Goal: Book appointment/travel/reservation: Book appointment/travel/reservation

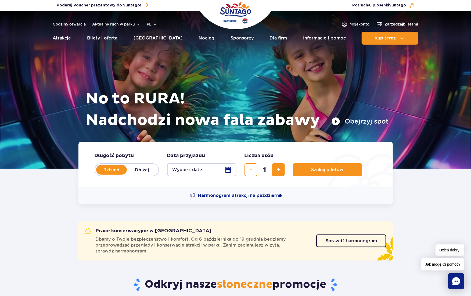
click at [143, 172] on label "Dłużej" at bounding box center [142, 169] width 31 height 11
click at [133, 174] on input "Dłużej" at bounding box center [130, 174] width 6 height 1
radio input "false"
radio input "true"
click at [192, 173] on button "Wybierz datę" at bounding box center [201, 169] width 69 height 13
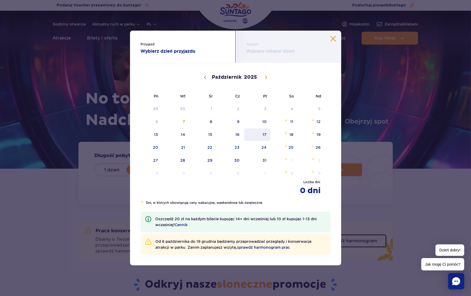
click at [264, 136] on span "17" at bounding box center [257, 134] width 27 height 12
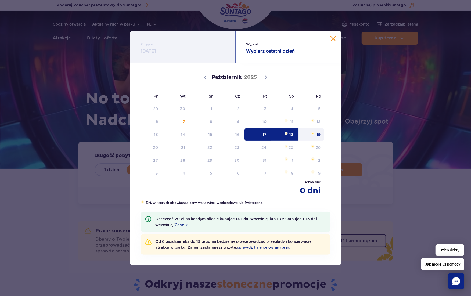
click at [314, 138] on span "19" at bounding box center [311, 134] width 27 height 12
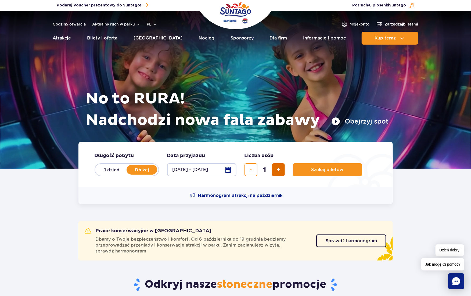
click at [276, 173] on button "dodaj bilet" at bounding box center [278, 169] width 13 height 13
type input "4"
click at [316, 167] on button "Szukaj biletów" at bounding box center [327, 169] width 69 height 13
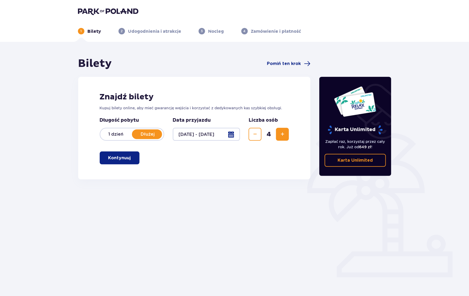
click at [122, 165] on div "Znajdź bilety Kupuj bilety online, aby mieć gwarancję wejścia i korzystać z ded…" at bounding box center [194, 128] width 232 height 103
click at [123, 162] on button "Kontynuuj" at bounding box center [120, 158] width 40 height 13
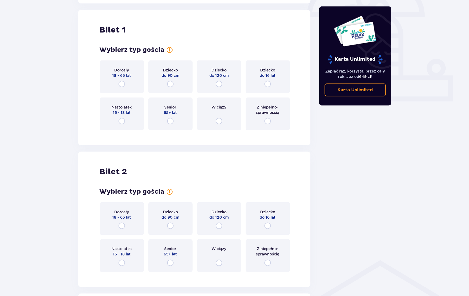
scroll to position [179, 0]
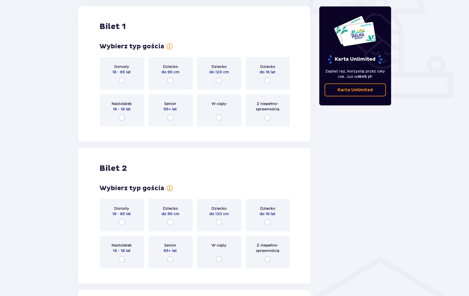
click at [120, 80] on input "radio" at bounding box center [121, 80] width 6 height 6
radio input "true"
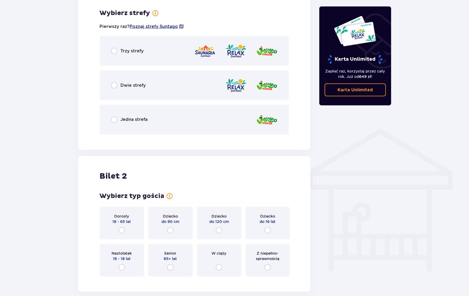
scroll to position [311, 0]
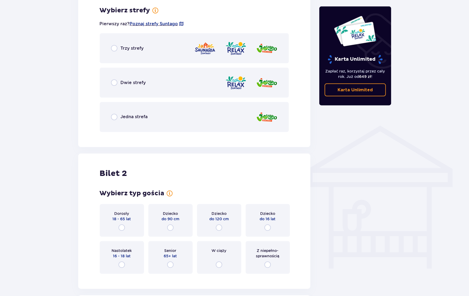
click at [121, 50] on span "Trzy strefy" at bounding box center [132, 48] width 23 height 6
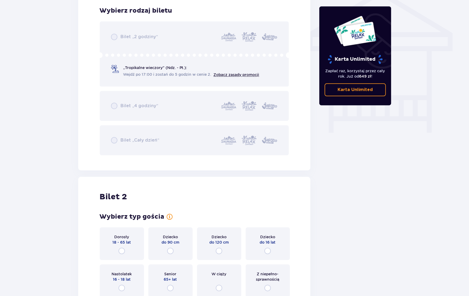
scroll to position [447, 0]
click at [140, 74] on div "Bilet „2 godziny” „Tropikalne wieczory" (Ndz. - Pt.): Wejdź po 17:00 i zostań d…" at bounding box center [194, 88] width 189 height 134
drag, startPoint x: 111, startPoint y: 37, endPoint x: 115, endPoint y: 54, distance: 17.3
click at [111, 37] on div "Bilet „2 godziny” „Tropikalne wieczory" (Ndz. - Pt.): Wejdź po 17:00 i zostań d…" at bounding box center [194, 88] width 189 height 134
click at [124, 125] on div "Bilet „2 godziny” „Tropikalne wieczory" (Ndz. - Pt.): Wejdź po 17:00 i zostań d…" at bounding box center [194, 88] width 189 height 134
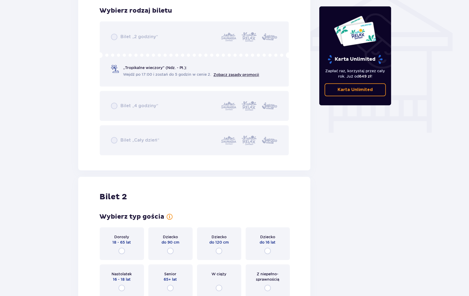
drag, startPoint x: 159, startPoint y: 78, endPoint x: 154, endPoint y: 81, distance: 5.7
click at [159, 78] on div "Bilet „2 godziny” „Tropikalne wieczory" (Ndz. - Pt.): Wejdź po 17:00 i zostań d…" at bounding box center [194, 88] width 189 height 134
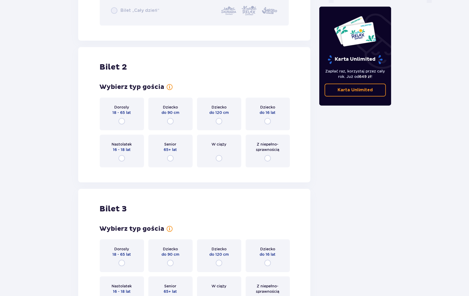
click at [126, 113] on span "18 - 65 lat" at bounding box center [122, 112] width 19 height 5
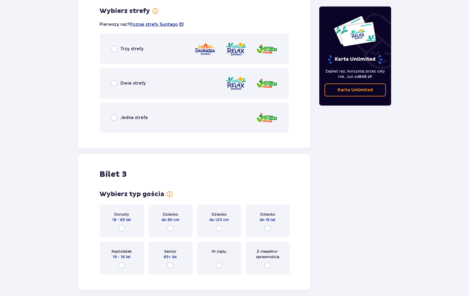
scroll to position [748, 0]
click at [127, 82] on span "Dwie strefy" at bounding box center [133, 83] width 25 height 6
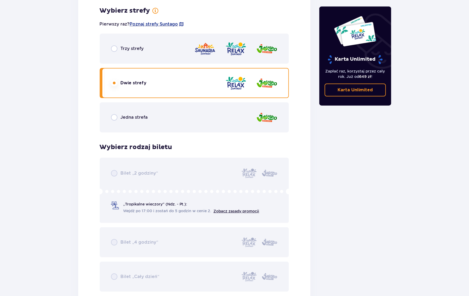
click at [134, 56] on div "Trzy strefy Dwie strefy Jedna strefa" at bounding box center [194, 83] width 189 height 99
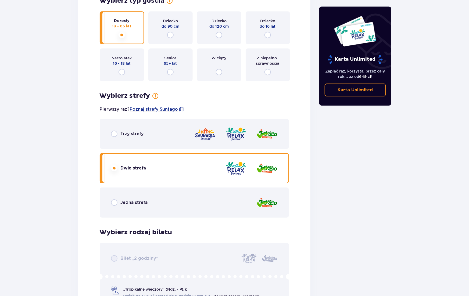
click at [131, 137] on div "Trzy strefy" at bounding box center [194, 134] width 189 height 30
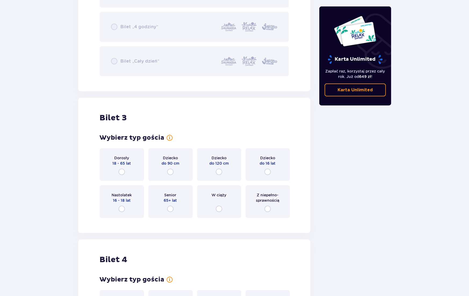
scroll to position [970, 0]
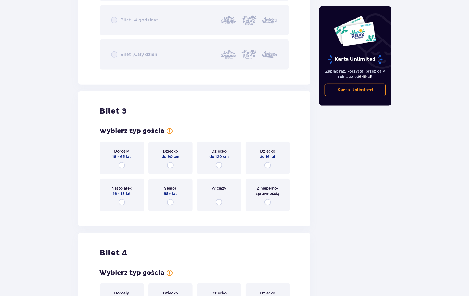
click at [171, 165] on input "radio" at bounding box center [170, 165] width 6 height 6
radio input "true"
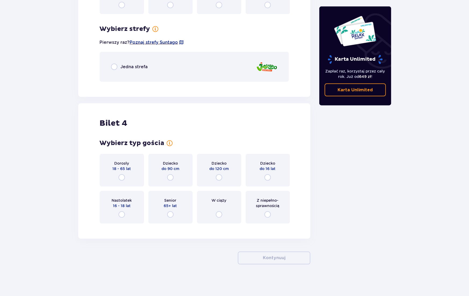
scroll to position [1168, 0]
drag, startPoint x: 133, startPoint y: 61, endPoint x: 132, endPoint y: 64, distance: 3.6
click at [133, 62] on div "Jedna strefa" at bounding box center [194, 67] width 189 height 30
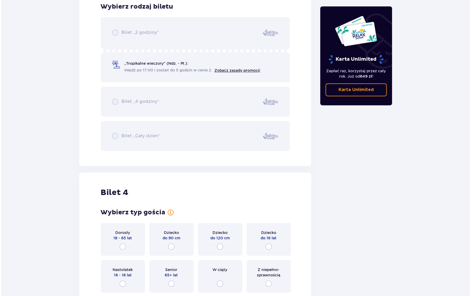
scroll to position [1183, 0]
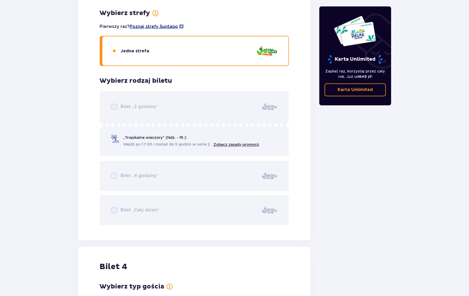
click at [150, 26] on span "Poznaj strefy Suntago" at bounding box center [154, 27] width 48 height 6
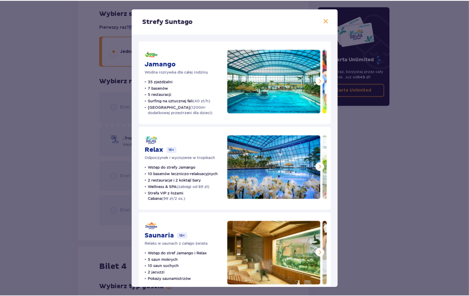
scroll to position [12, 0]
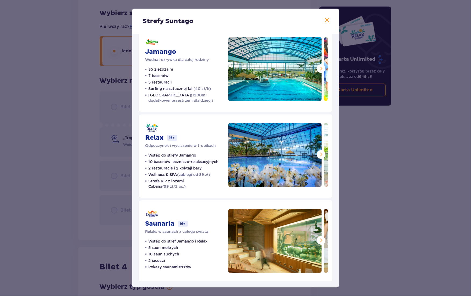
click at [324, 22] on span at bounding box center [327, 20] width 6 height 6
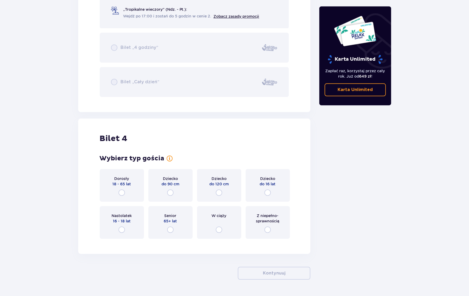
scroll to position [1327, 0]
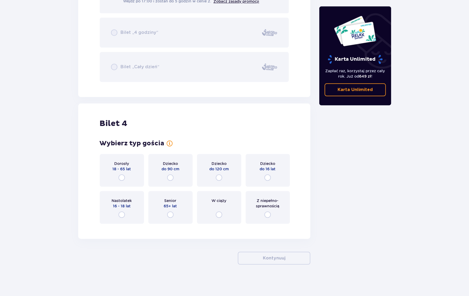
click at [170, 175] on input "radio" at bounding box center [170, 177] width 6 height 6
radio input "true"
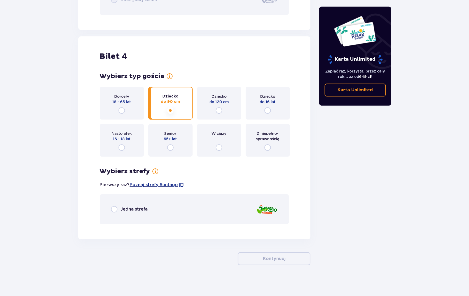
scroll to position [1394, 0]
drag, startPoint x: 115, startPoint y: 208, endPoint x: 136, endPoint y: 226, distance: 27.3
click at [115, 208] on input "radio" at bounding box center [114, 209] width 6 height 6
radio input "true"
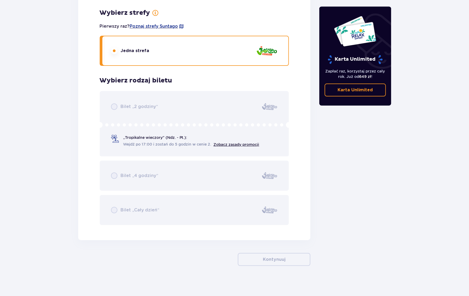
scroll to position [1553, 0]
click at [149, 52] on div "Jedna strefa" at bounding box center [194, 50] width 189 height 30
click at [158, 131] on div "Bilet „2 godziny” „Tropikalne wieczory" (Ndz. - Pt.): Wejdź po 17:00 i zostań d…" at bounding box center [194, 157] width 189 height 134
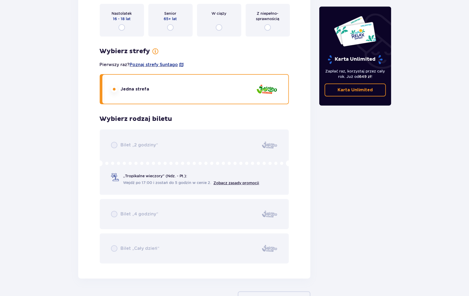
scroll to position [1513, 0]
click at [156, 147] on div "Bilet „2 godziny” „Tropikalne wieczory" (Ndz. - Pt.): Wejdź po 17:00 i zostań d…" at bounding box center [194, 197] width 189 height 134
click at [150, 184] on div "Bilet „2 godziny” „Tropikalne wieczory" (Ndz. - Pt.): Wejdź po 17:00 i zostań d…" at bounding box center [194, 197] width 189 height 134
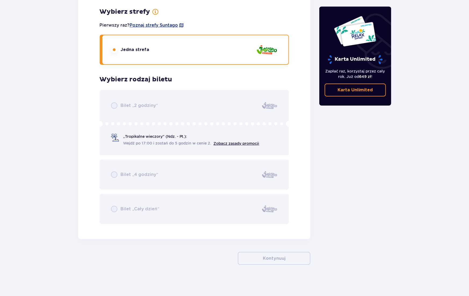
drag, startPoint x: 249, startPoint y: 218, endPoint x: 242, endPoint y: 220, distance: 7.6
click at [247, 218] on div "Bilet „2 godziny” „Tropikalne wieczory" (Ndz. - Pt.): Wejdź po 17:00 i zostań d…" at bounding box center [194, 157] width 189 height 134
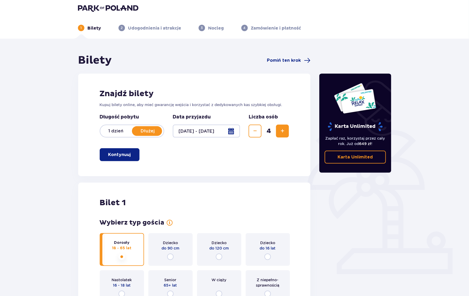
scroll to position [7, 0]
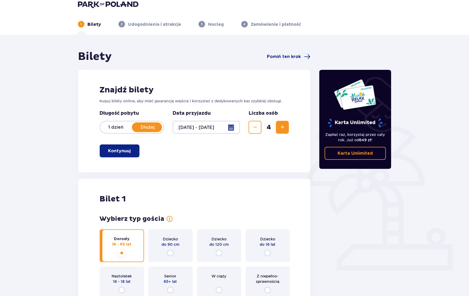
click at [127, 152] on button "Kontynuuj" at bounding box center [120, 151] width 40 height 13
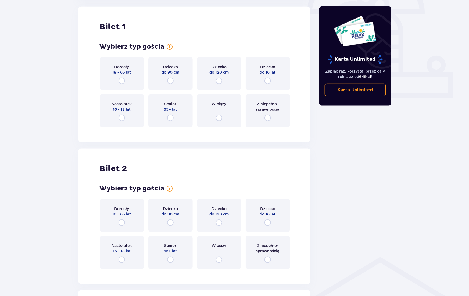
scroll to position [179, 0]
click at [132, 76] on div "Dorosły 18 - 65 lat" at bounding box center [122, 73] width 44 height 33
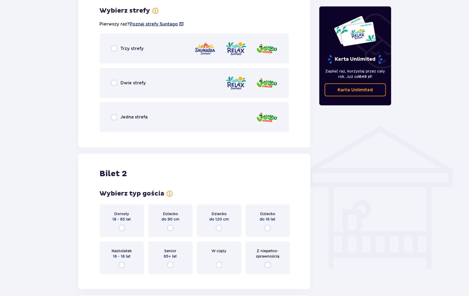
scroll to position [311, 0]
click at [125, 121] on div "Jedna strefa" at bounding box center [194, 117] width 189 height 30
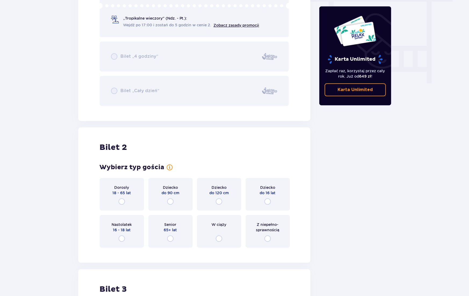
scroll to position [497, 0]
click at [122, 200] on input "radio" at bounding box center [121, 201] width 6 height 6
radio input "true"
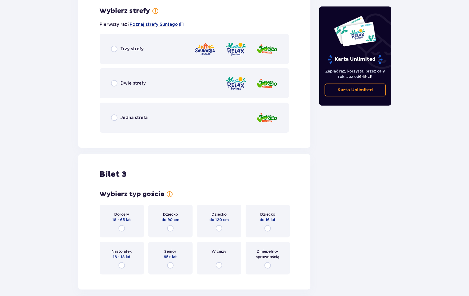
scroll to position [748, 0]
click at [137, 117] on span "Jedna strefa" at bounding box center [134, 117] width 27 height 6
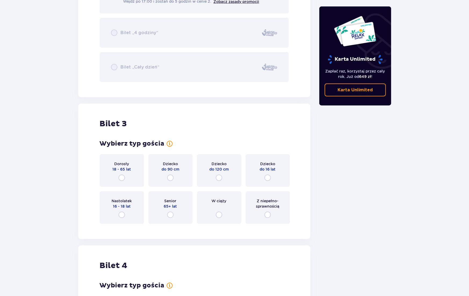
click at [170, 177] on input "radio" at bounding box center [170, 178] width 6 height 6
radio input "true"
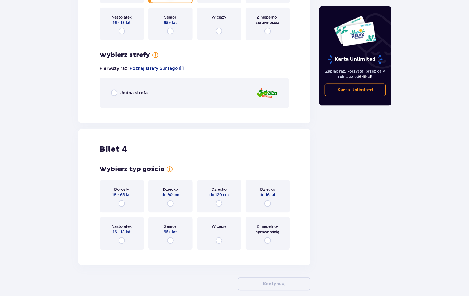
scroll to position [1168, 0]
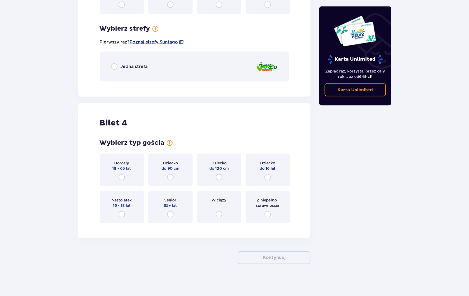
click at [138, 73] on div "Jedna strefa" at bounding box center [194, 67] width 189 height 30
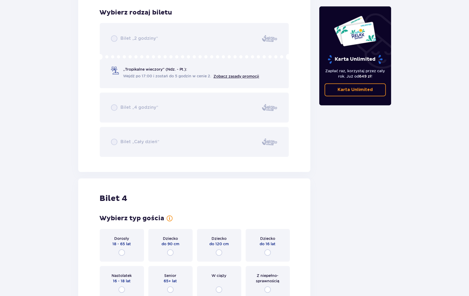
scroll to position [1253, 0]
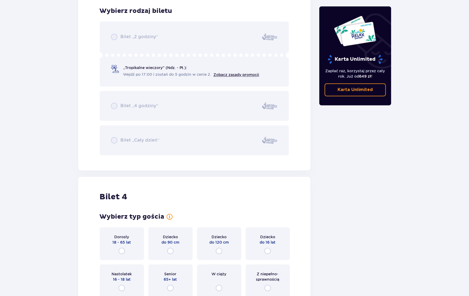
click at [171, 248] on input "radio" at bounding box center [170, 251] width 6 height 6
radio input "true"
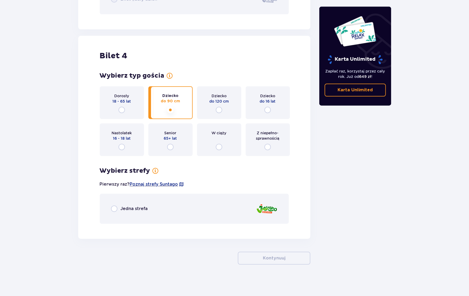
click at [165, 203] on div "Jedna strefa" at bounding box center [194, 209] width 189 height 30
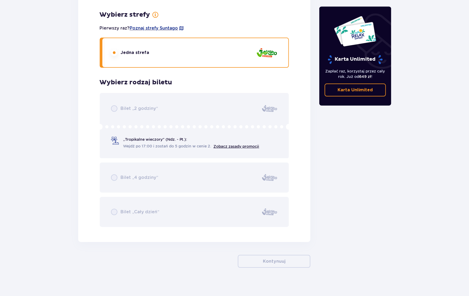
scroll to position [1553, 0]
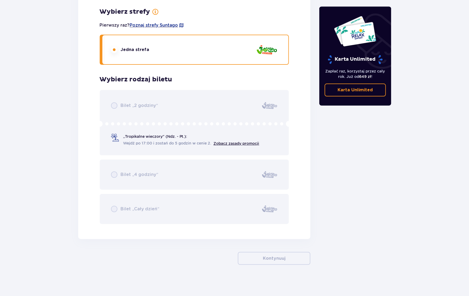
click at [156, 142] on div "Bilet „2 godziny” „Tropikalne wieczory" (Ndz. - Pt.): Wejdź po 17:00 i zostań d…" at bounding box center [194, 157] width 189 height 134
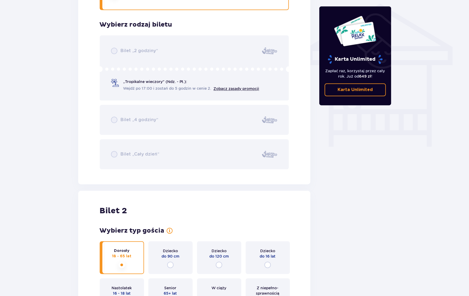
scroll to position [0, 0]
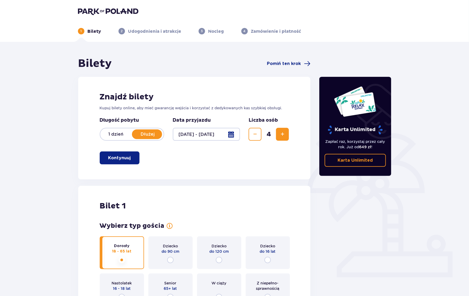
click at [89, 6] on header "1 Bilety 2 Udogodnienia i atrakcje 3 Nocleg 4 Zamówienie i płatność" at bounding box center [234, 21] width 469 height 42
click at [91, 13] on img at bounding box center [108, 12] width 60 height 8
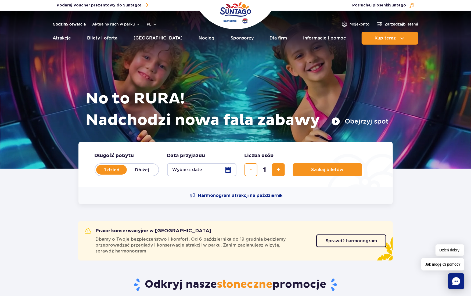
click at [75, 24] on link "Godziny otwarcia" at bounding box center [69, 23] width 33 height 5
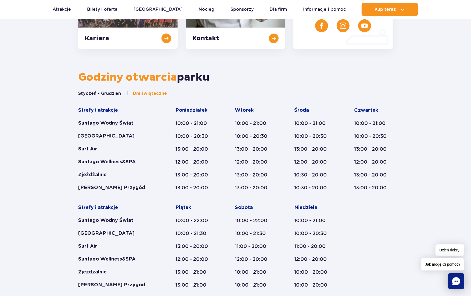
scroll to position [241, 0]
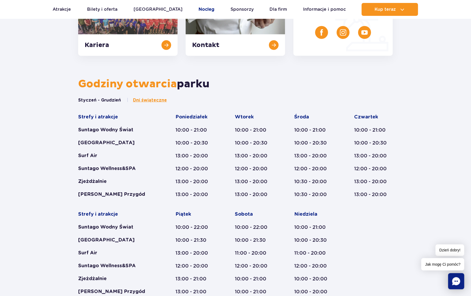
click at [199, 10] on link "Nocleg" at bounding box center [207, 9] width 16 height 13
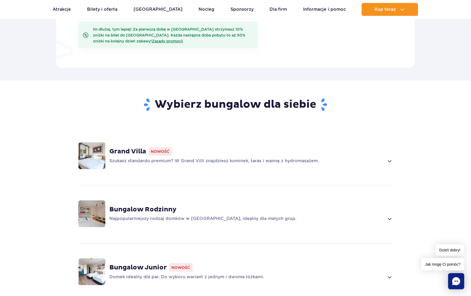
click at [84, 148] on img at bounding box center [91, 155] width 27 height 27
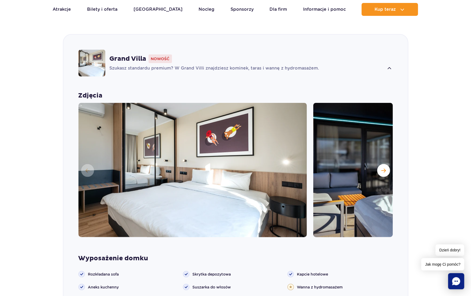
scroll to position [401, 0]
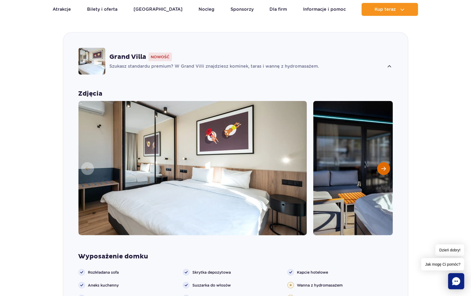
click at [384, 166] on span "Następny slajd" at bounding box center [383, 168] width 5 height 5
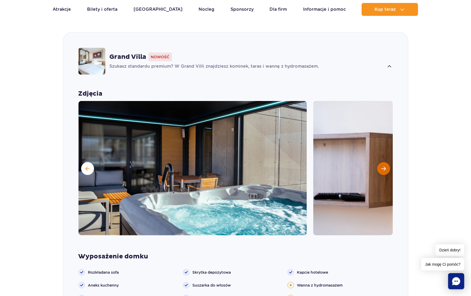
click at [384, 166] on span "Następny slajd" at bounding box center [383, 168] width 5 height 5
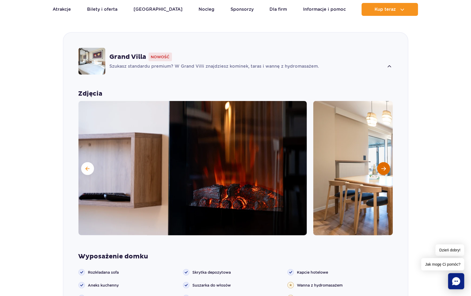
click at [384, 166] on span "Następny slajd" at bounding box center [383, 168] width 5 height 5
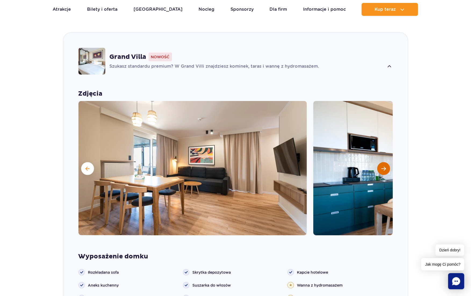
click at [384, 166] on span "Następny slajd" at bounding box center [383, 168] width 5 height 5
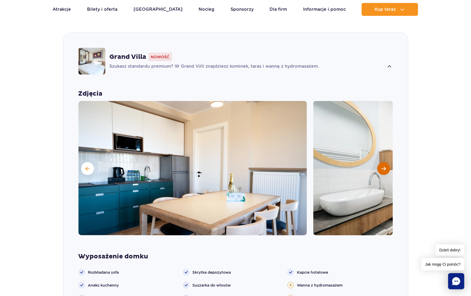
click at [384, 166] on span "Następny slajd" at bounding box center [383, 168] width 5 height 5
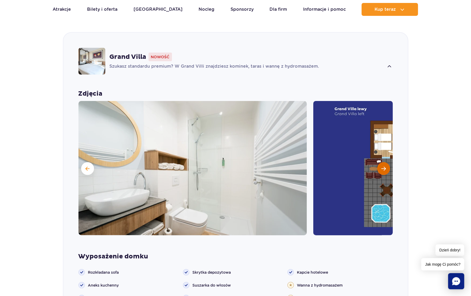
click at [384, 166] on span "Następny slajd" at bounding box center [383, 168] width 5 height 5
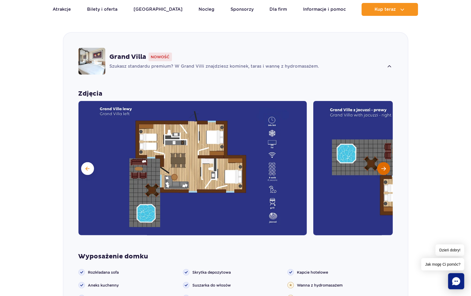
click at [384, 166] on span "Następny slajd" at bounding box center [383, 168] width 5 height 5
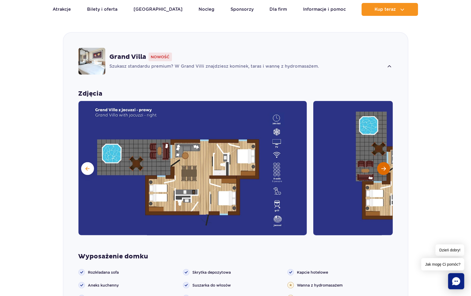
click at [383, 166] on span "Następny slajd" at bounding box center [383, 168] width 5 height 5
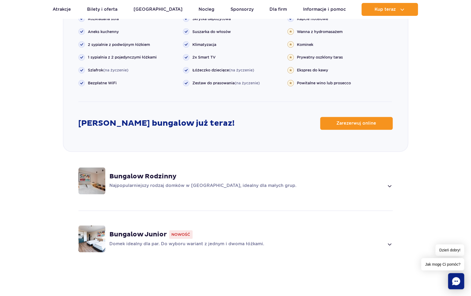
scroll to position [696, 0]
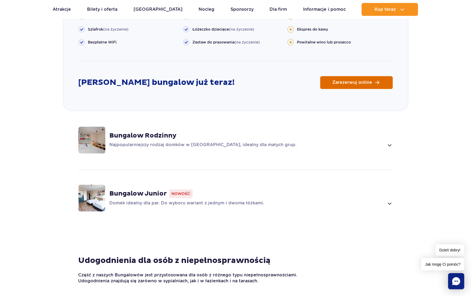
click at [345, 77] on link "Zarezerwuj online" at bounding box center [356, 82] width 73 height 13
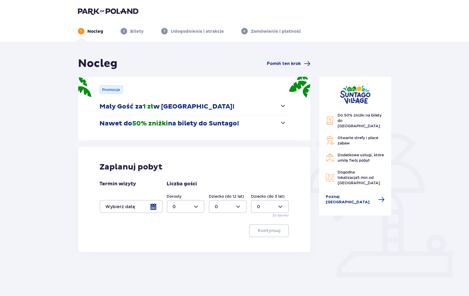
click at [137, 208] on div at bounding box center [131, 206] width 63 height 13
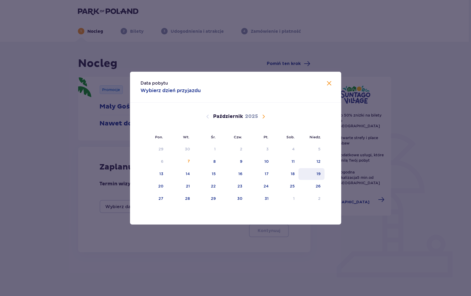
click at [292, 175] on div "18" at bounding box center [293, 173] width 4 height 5
click at [320, 176] on div "19" at bounding box center [319, 173] width 4 height 5
type input "18.10.25 - 19.10.25"
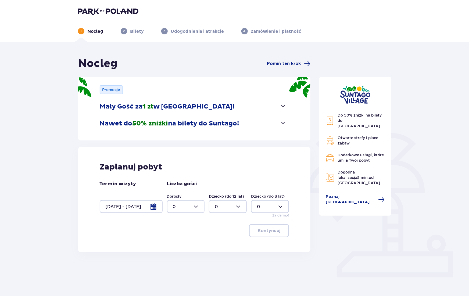
scroll to position [19, 0]
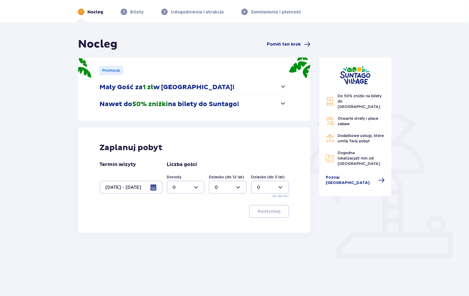
click at [196, 188] on div at bounding box center [186, 187] width 38 height 13
click at [185, 224] on div "2" at bounding box center [186, 226] width 26 height 6
type input "2"
click at [233, 189] on div at bounding box center [228, 187] width 38 height 13
drag, startPoint x: 222, startPoint y: 213, endPoint x: 225, endPoint y: 211, distance: 4.0
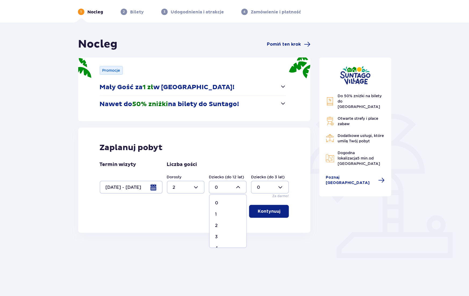
click at [222, 213] on div "1" at bounding box center [228, 215] width 26 height 6
type input "1"
click at [264, 189] on div at bounding box center [270, 187] width 38 height 13
click at [262, 214] on div "1" at bounding box center [270, 215] width 26 height 6
type input "1"
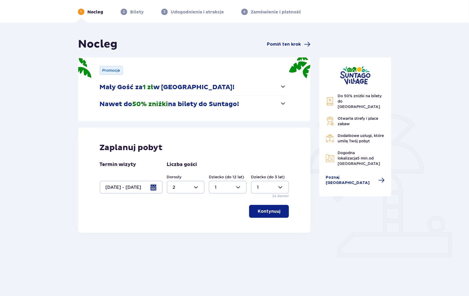
click at [263, 212] on p "Kontynuuj" at bounding box center [269, 211] width 23 height 6
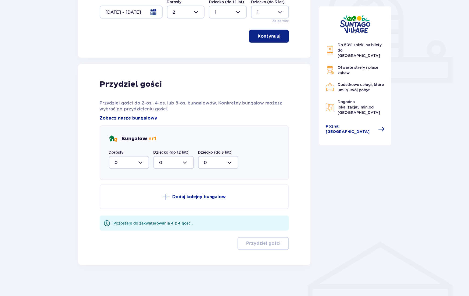
scroll to position [195, 0]
click at [139, 163] on div at bounding box center [129, 162] width 40 height 13
click at [134, 190] on div "1" at bounding box center [129, 190] width 28 height 6
click at [129, 161] on div at bounding box center [129, 162] width 40 height 13
click at [125, 200] on div "2" at bounding box center [129, 201] width 28 height 6
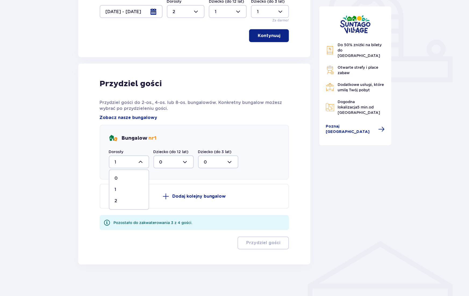
type input "2"
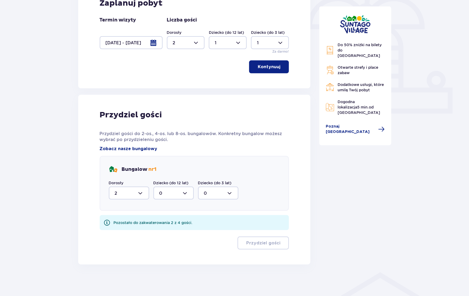
click at [173, 187] on div at bounding box center [173, 193] width 40 height 13
drag, startPoint x: 173, startPoint y: 221, endPoint x: 199, endPoint y: 207, distance: 29.2
click at [173, 221] on div "1" at bounding box center [173, 221] width 28 height 6
type input "1"
click at [216, 198] on div at bounding box center [218, 193] width 40 height 13
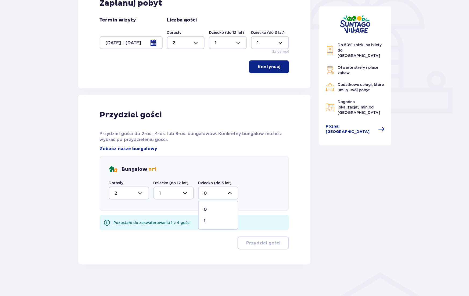
click at [214, 221] on div "1" at bounding box center [218, 221] width 28 height 6
type input "1"
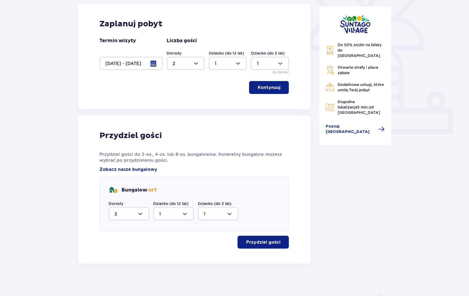
scroll to position [142, 0]
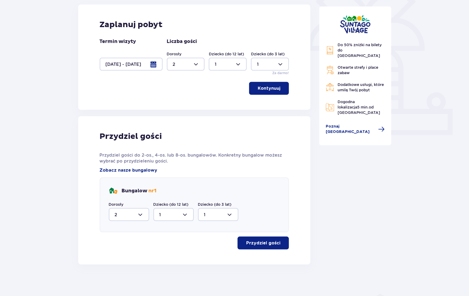
click at [262, 243] on p "Przydziel gości" at bounding box center [263, 243] width 34 height 6
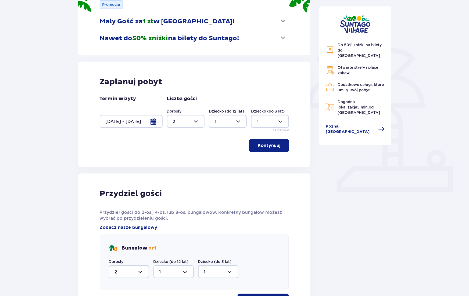
scroll to position [0, 0]
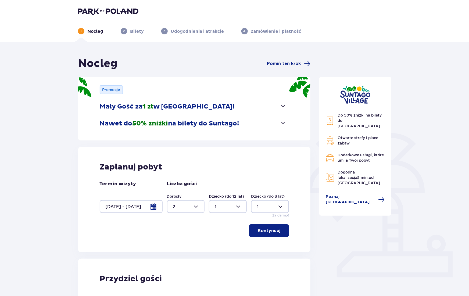
click at [114, 12] on img at bounding box center [108, 12] width 60 height 8
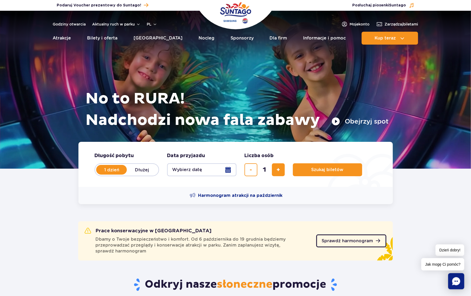
click at [347, 241] on span "Sprawdź harmonogram" at bounding box center [347, 241] width 51 height 4
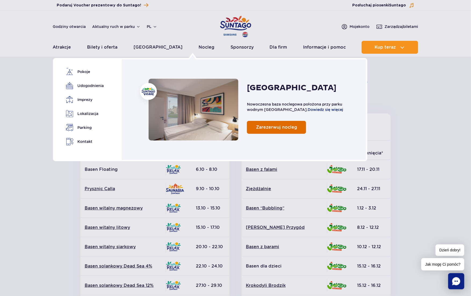
click at [263, 131] on link "Zarezerwuj nocleg" at bounding box center [276, 127] width 59 height 13
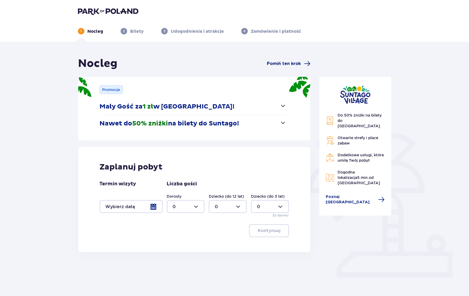
click at [286, 63] on span "Pomiń ten krok" at bounding box center [284, 64] width 34 height 6
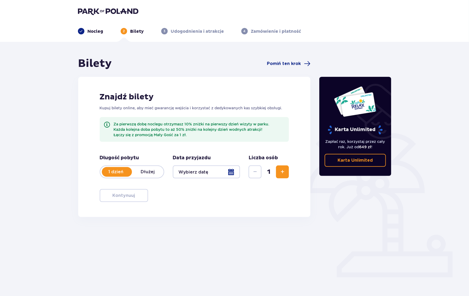
click at [204, 174] on div at bounding box center [206, 172] width 67 height 13
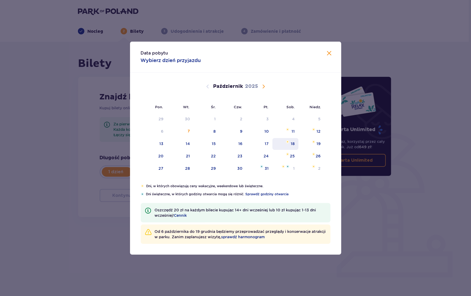
click at [294, 145] on div "18" at bounding box center [293, 143] width 4 height 5
type input "[DATE]"
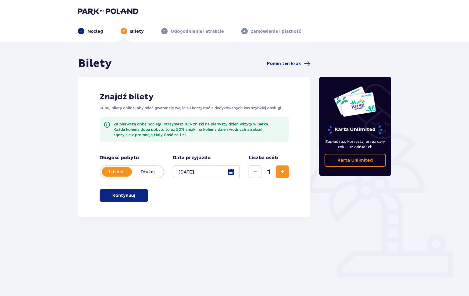
click at [279, 174] on span "Zwiększ" at bounding box center [282, 172] width 6 height 6
click at [127, 200] on button "Kontynuuj" at bounding box center [124, 195] width 48 height 13
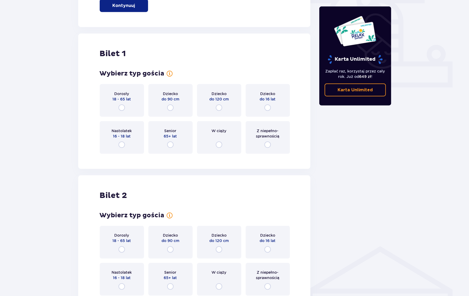
scroll to position [217, 0]
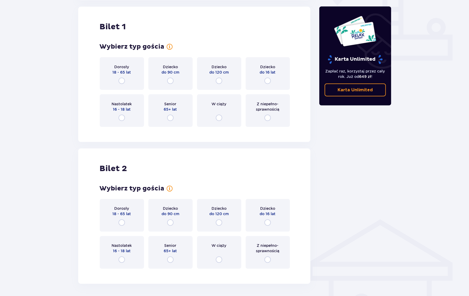
click at [121, 75] on div "Dorosły 18 - 65 lat" at bounding box center [122, 73] width 44 height 33
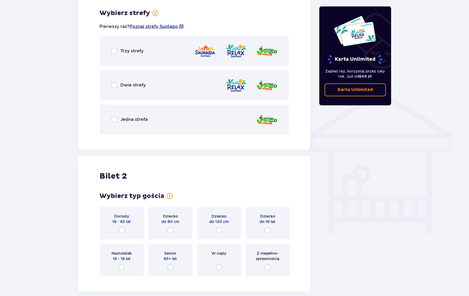
scroll to position [348, 0]
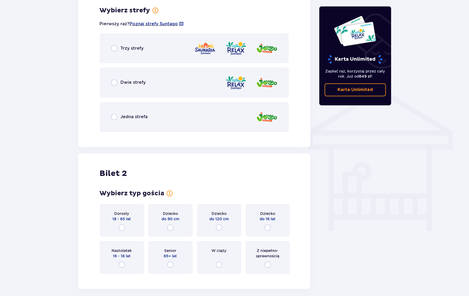
click at [135, 121] on div "Jedna strefa" at bounding box center [194, 117] width 189 height 30
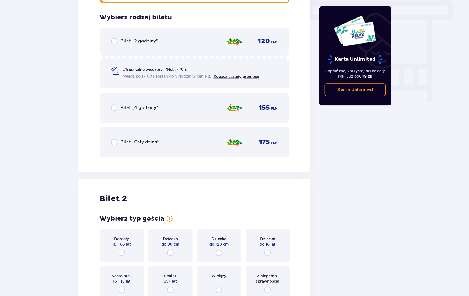
scroll to position [484, 0]
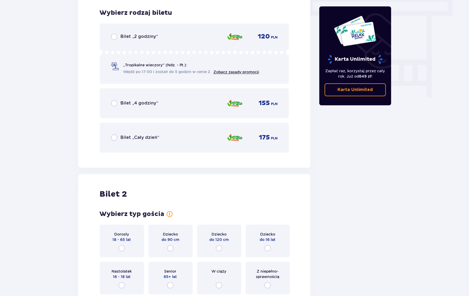
click at [134, 133] on div "Bilet „Cały dzień” 175 PLN" at bounding box center [194, 137] width 167 height 11
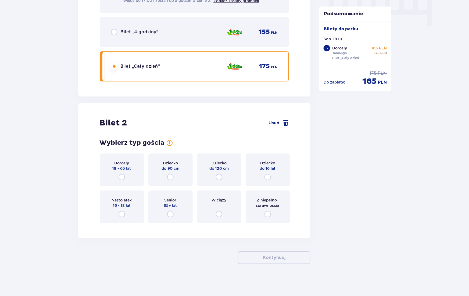
click at [123, 170] on span "18 - 65 lat" at bounding box center [122, 168] width 19 height 5
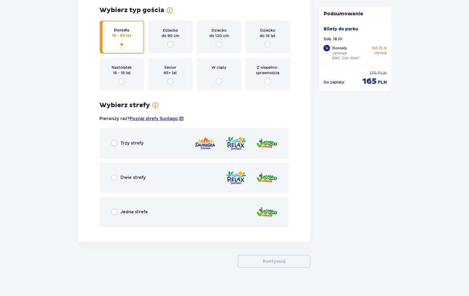
scroll to position [690, 0]
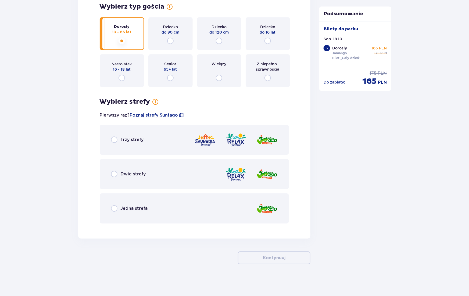
click at [138, 198] on div "Jedna strefa" at bounding box center [194, 208] width 189 height 30
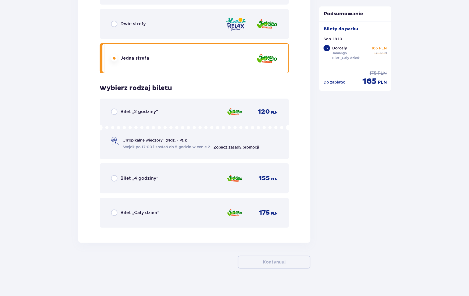
scroll to position [844, 0]
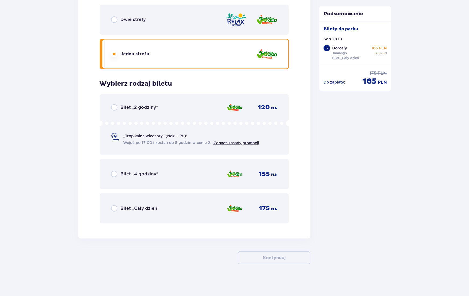
drag, startPoint x: 141, startPoint y: 202, endPoint x: 150, endPoint y: 206, distance: 9.8
click at [141, 202] on div "Bilet „Cały dzień” 175 PLN" at bounding box center [194, 208] width 189 height 30
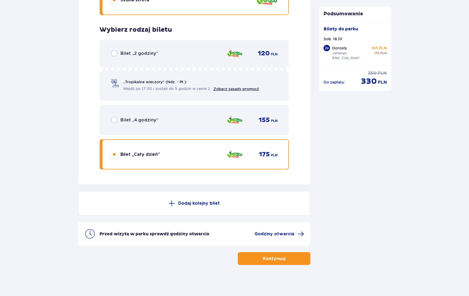
scroll to position [899, 0]
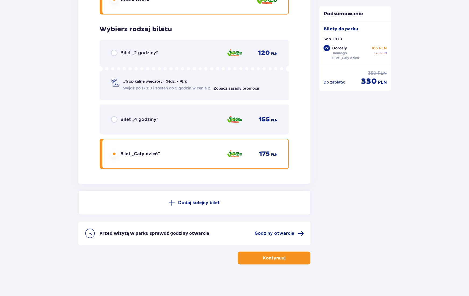
click at [268, 257] on p "Kontynuuj" at bounding box center [274, 258] width 23 height 6
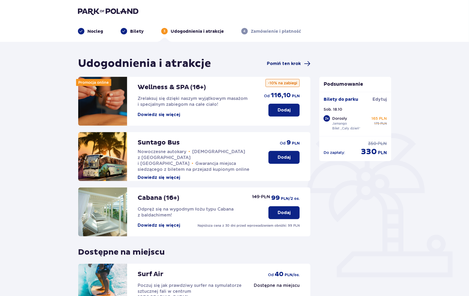
click at [289, 66] on span "Pomiń ten krok" at bounding box center [284, 64] width 34 height 6
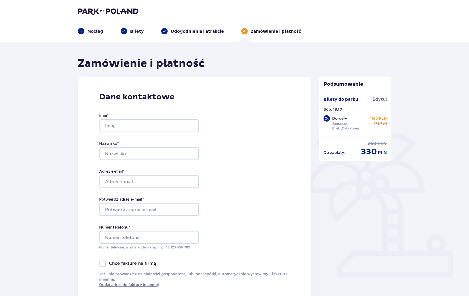
click at [89, 31] on p "Nocleg" at bounding box center [96, 31] width 16 height 6
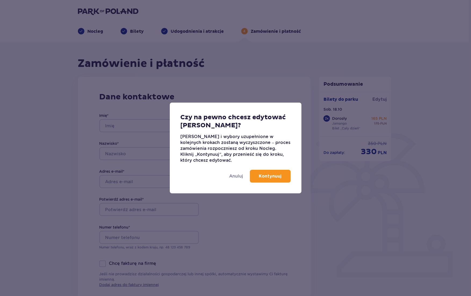
click at [259, 171] on button "Kontynuuj" at bounding box center [270, 176] width 41 height 13
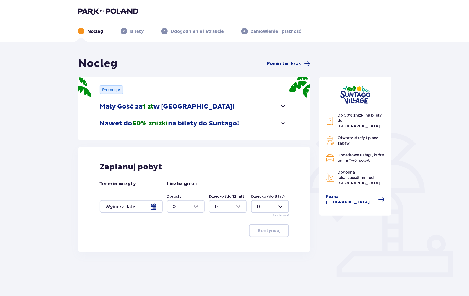
click at [144, 209] on div at bounding box center [131, 206] width 63 height 13
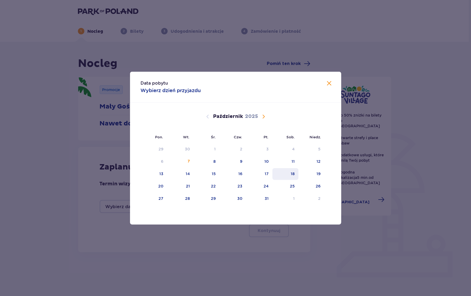
click at [293, 171] on div "18" at bounding box center [293, 173] width 4 height 5
click at [316, 174] on div "19" at bounding box center [311, 174] width 26 height 12
type input "18.10.25 - 19.10.25"
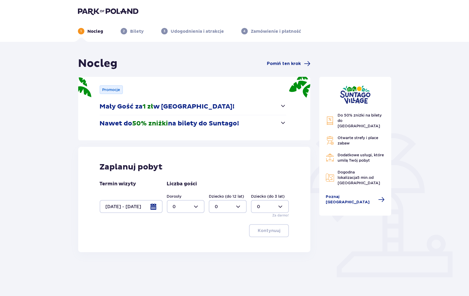
click at [197, 208] on div at bounding box center [186, 206] width 38 height 13
click at [182, 244] on div "2" at bounding box center [186, 245] width 26 height 6
type input "2"
click at [258, 230] on p "Kontynuuj" at bounding box center [269, 231] width 23 height 6
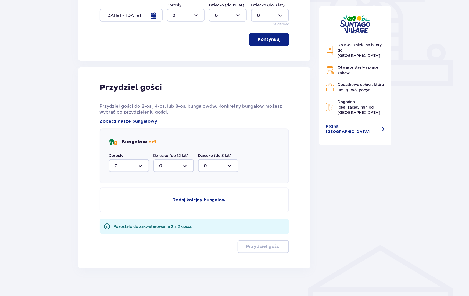
scroll to position [195, 0]
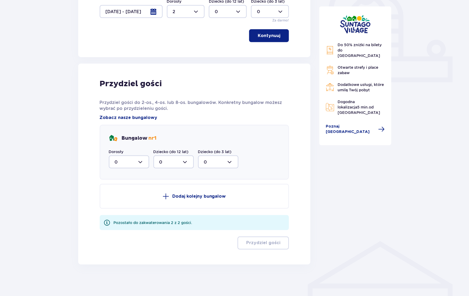
click at [140, 160] on div at bounding box center [129, 162] width 40 height 13
drag, startPoint x: 125, startPoint y: 200, endPoint x: 131, endPoint y: 200, distance: 6.2
click at [125, 200] on div "2" at bounding box center [129, 201] width 28 height 6
type input "2"
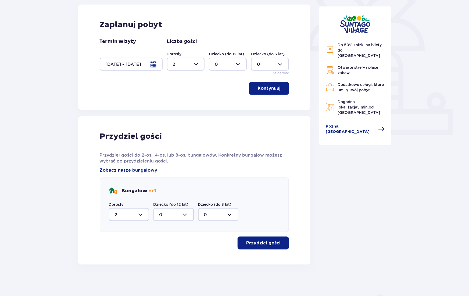
click at [242, 233] on div "Przydziel gości Przydziel gości do 2-os., 4-os. lub 8-os. bungalowów. Konkretny…" at bounding box center [194, 190] width 189 height 118
click at [246, 243] on p "Przydziel gości" at bounding box center [263, 243] width 34 height 6
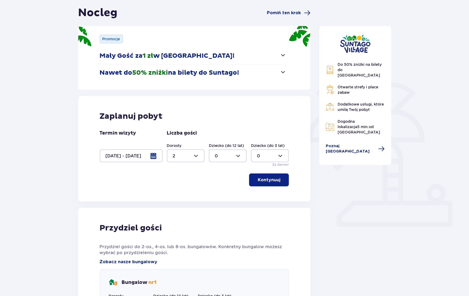
scroll to position [0, 0]
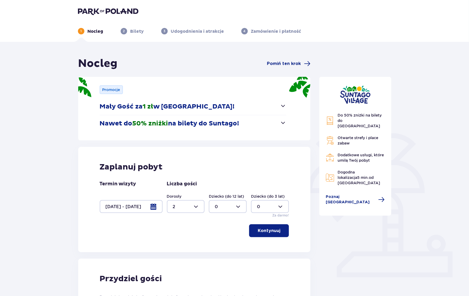
click at [104, 16] on div "1 Nocleg 2 Bilety 3 Udogodnienia i atrakcje 4 Zamówienie i płatność" at bounding box center [235, 24] width 322 height 19
click at [104, 13] on img at bounding box center [108, 12] width 60 height 8
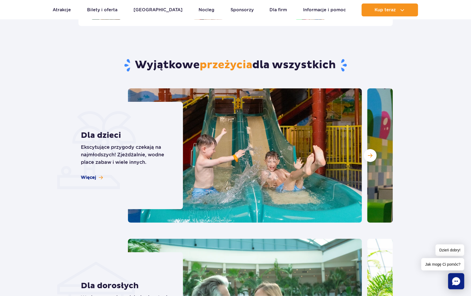
scroll to position [1384, 0]
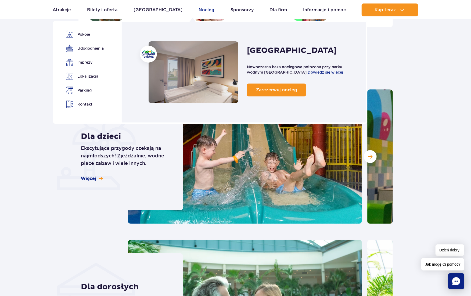
click at [199, 15] on link "Nocleg" at bounding box center [207, 9] width 16 height 13
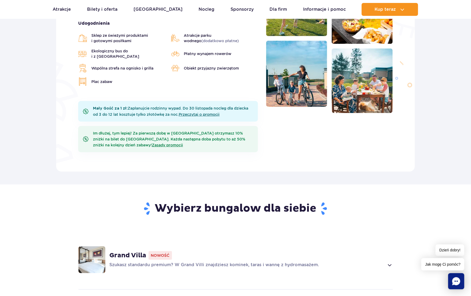
scroll to position [374, 0]
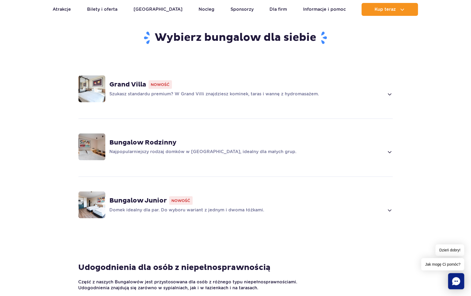
click at [191, 91] on p "Szukasz standardu premium? W Grand Villi znajdziesz kominek, taras i wannę z hy…" at bounding box center [247, 94] width 275 height 6
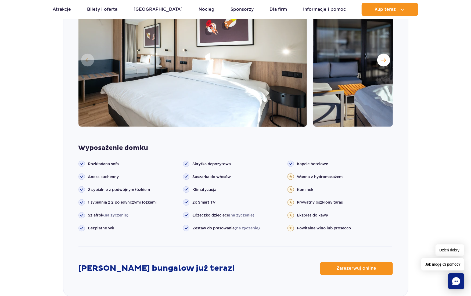
scroll to position [512, 0]
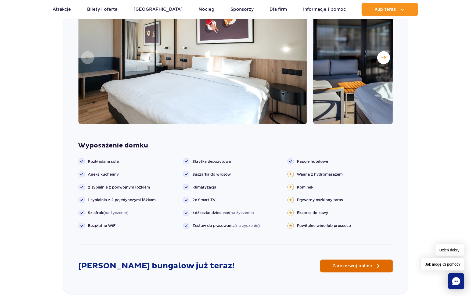
click at [366, 264] on span "Zarezerwuj online" at bounding box center [353, 266] width 40 height 4
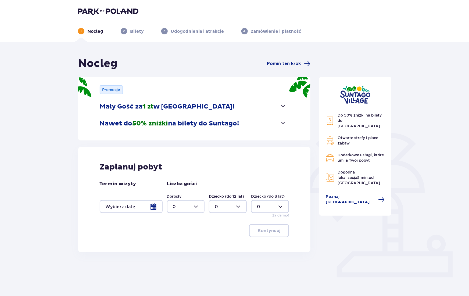
click at [281, 107] on span "button" at bounding box center [283, 106] width 6 height 6
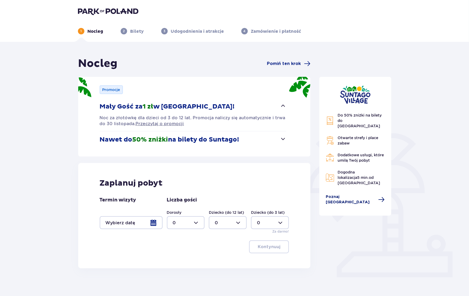
click at [346, 194] on span "Poznaj [GEOGRAPHIC_DATA]" at bounding box center [350, 199] width 49 height 11
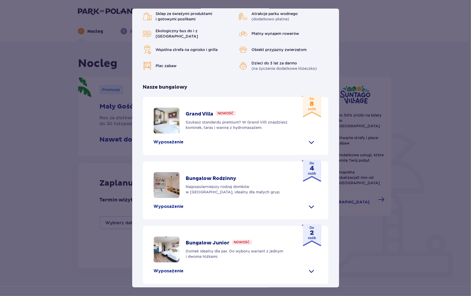
scroll to position [172, 0]
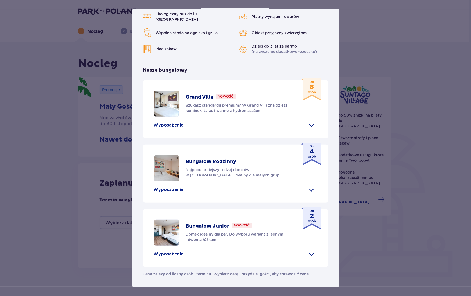
click at [251, 99] on div "Grand Villa Nowość Szukasz standardu premium? W Grand Villi znajdziesz kominek,…" at bounding box center [239, 103] width 107 height 19
click at [309, 125] on span at bounding box center [311, 125] width 9 height 9
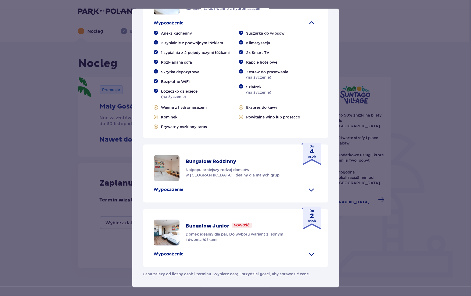
scroll to position [273, 0]
click at [311, 256] on span at bounding box center [311, 254] width 9 height 9
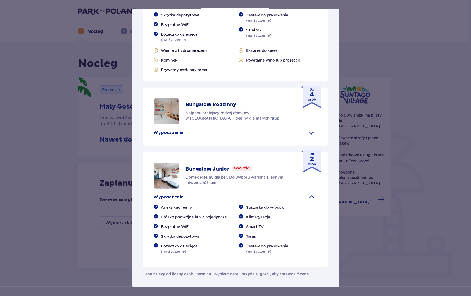
click at [312, 137] on span at bounding box center [311, 132] width 9 height 9
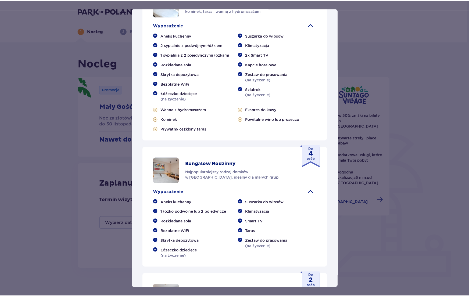
scroll to position [379, 0]
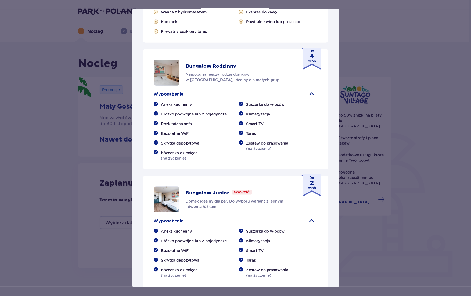
click at [176, 248] on span "Bezpłatne WiFi" at bounding box center [175, 250] width 29 height 5
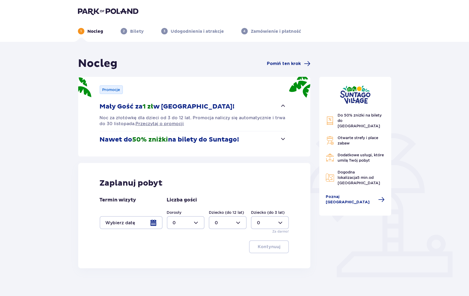
click at [72, 80] on div "Nocleg Pomiń ten krok Promocje Mały Gość za 1 zł w [GEOGRAPHIC_DATA]! Noc za zł…" at bounding box center [234, 178] width 469 height 272
